Goal: Information Seeking & Learning: Learn about a topic

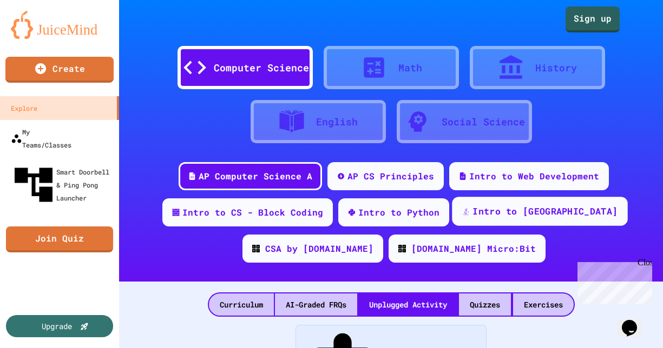
click at [315, 211] on div "Intro to [GEOGRAPHIC_DATA]" at bounding box center [544, 212] width 145 height 14
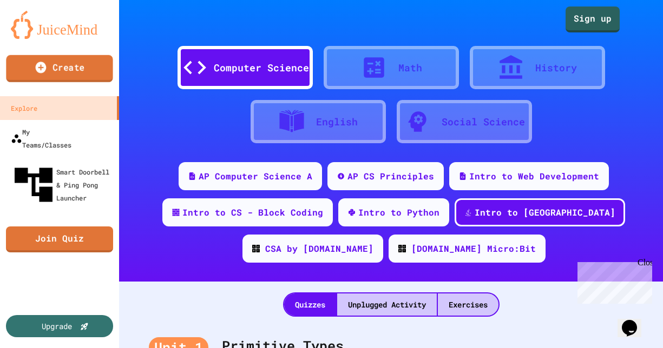
click at [70, 65] on link "Create" at bounding box center [59, 68] width 107 height 27
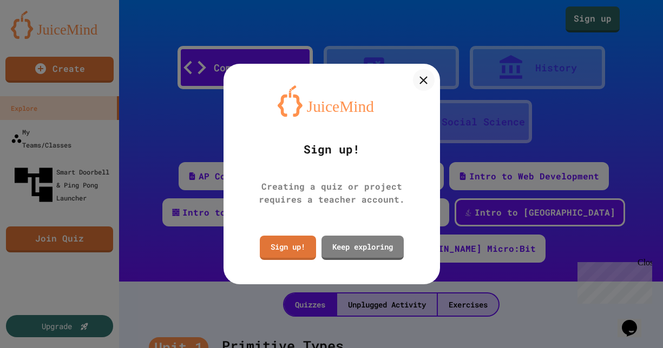
click at [315, 91] on div "Sign up! Creating a quiz or project requires a teacher account. Sign up! Keep e…" at bounding box center [331, 174] width 216 height 220
click at [315, 85] on icon at bounding box center [424, 80] width 16 height 16
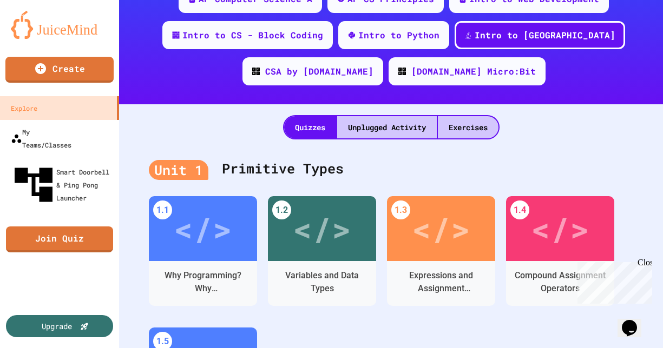
scroll to position [178, 0]
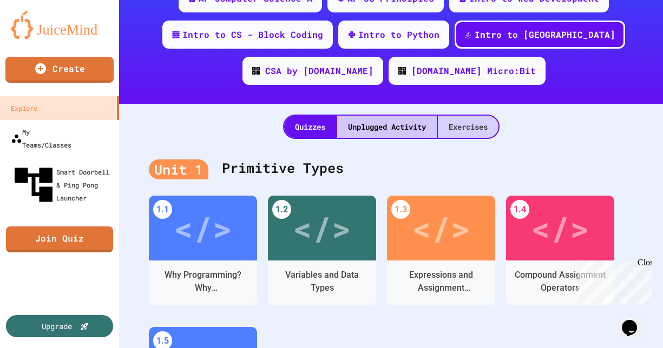
click at [315, 131] on div "Exercises" at bounding box center [468, 127] width 61 height 22
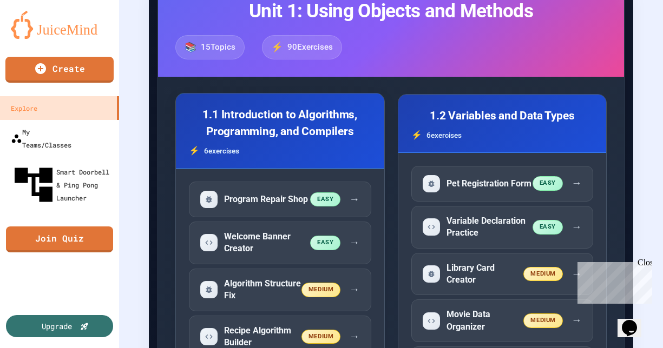
scroll to position [357, 0]
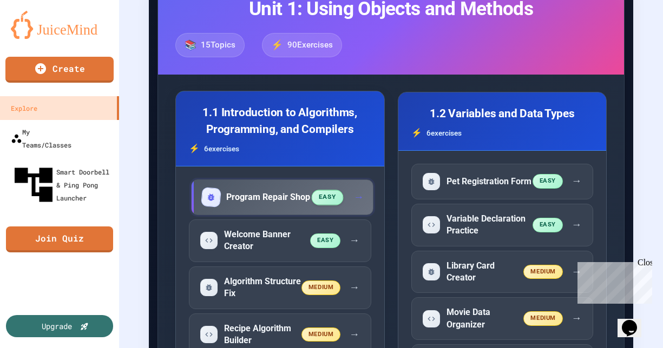
click at [275, 203] on h5 "Program Repair Shop" at bounding box center [268, 198] width 84 height 12
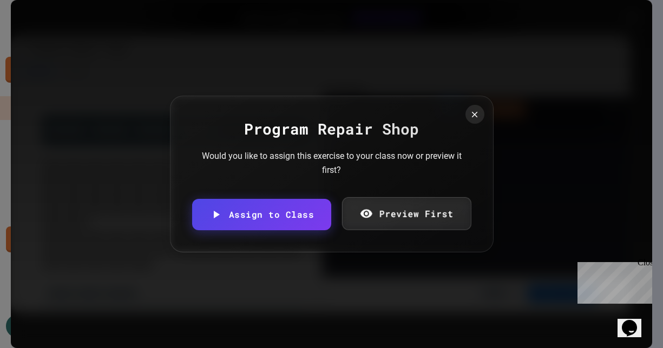
click at [315, 220] on link "Preview First" at bounding box center [406, 213] width 129 height 33
